Goal: Find specific page/section: Find specific page/section

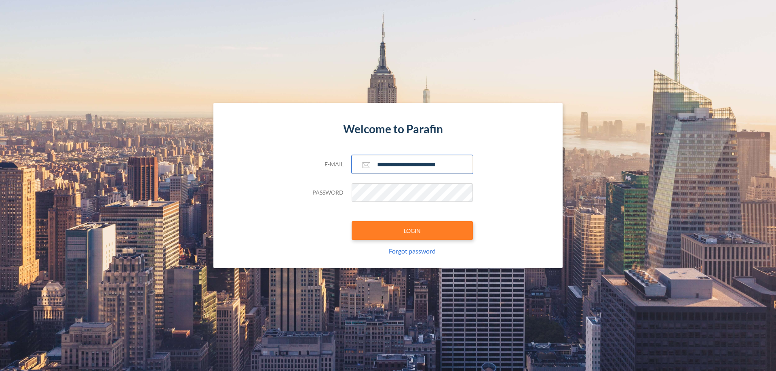
type input "**********"
click at [412, 231] on button "LOGIN" at bounding box center [412, 231] width 121 height 19
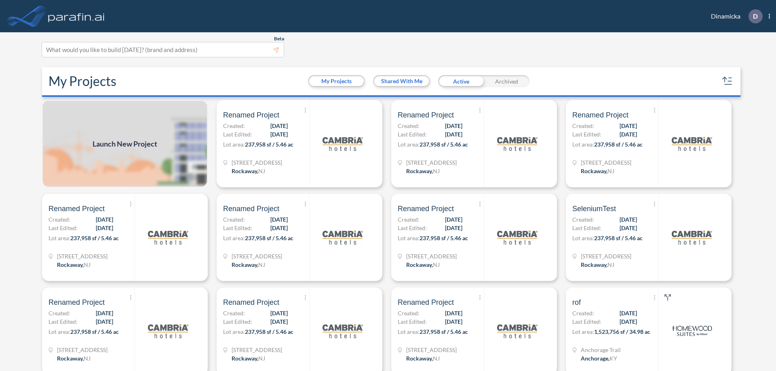
scroll to position [2, 0]
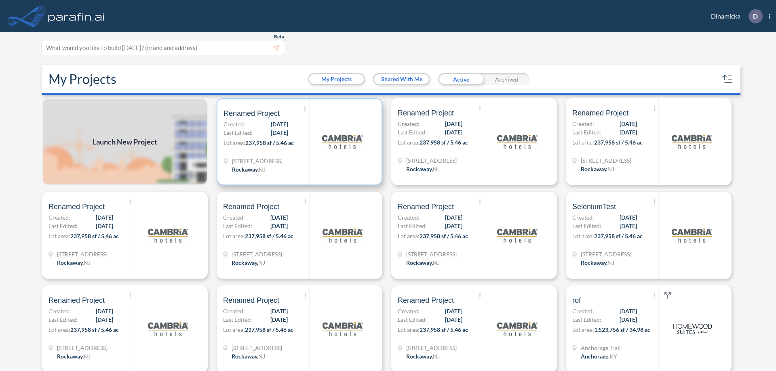
click at [298, 142] on p "Lot area: 237,958 sf / 5.46 ac" at bounding box center [267, 145] width 86 height 12
